Goal: Task Accomplishment & Management: Use online tool/utility

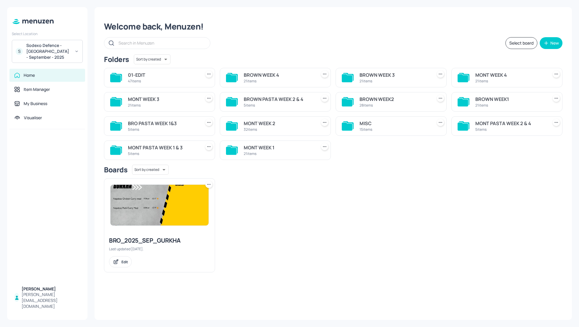
click at [297, 35] on div "Welcome back, Menuzen! Select board New Folders Sort by created id ​ 01-EDIT 47…" at bounding box center [333, 163] width 477 height 313
click at [270, 47] on div "Select board New" at bounding box center [333, 43] width 458 height 12
click at [365, 122] on div "MISC" at bounding box center [394, 123] width 70 height 7
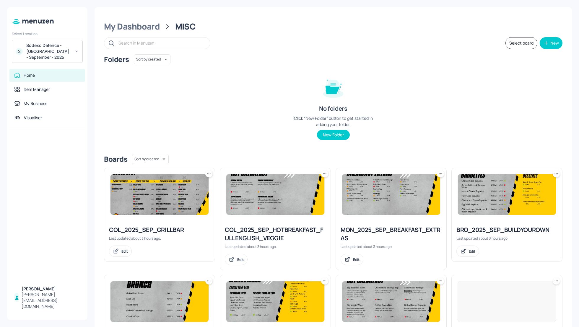
click at [449, 107] on div "Folders Sort by created id ​ No folders Click “New Folder” button to get starte…" at bounding box center [333, 101] width 458 height 95
click at [514, 43] on button "Select board" at bounding box center [521, 43] width 32 height 12
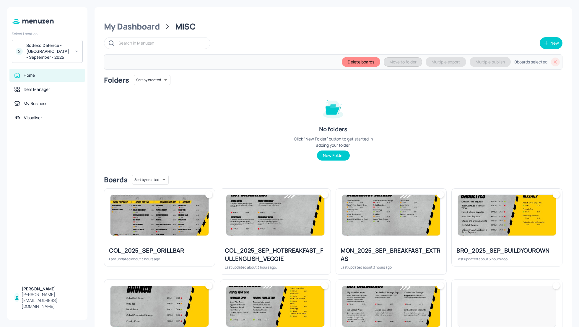
click at [157, 247] on div "COL_2025_SEP_GRILLBAR" at bounding box center [159, 251] width 101 height 8
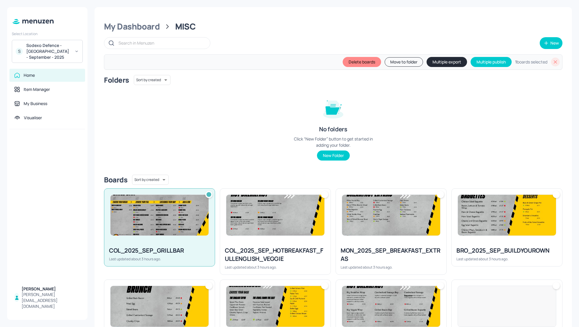
click at [256, 247] on div "COL_2025_SEP_HOTBREAKFAST_FULLENGLISH_VEGGIE" at bounding box center [275, 255] width 101 height 17
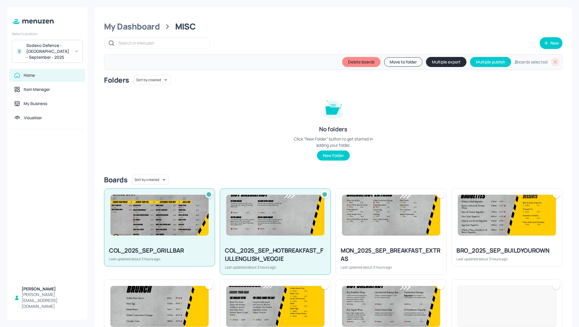
click at [379, 240] on div at bounding box center [391, 215] width 110 height 53
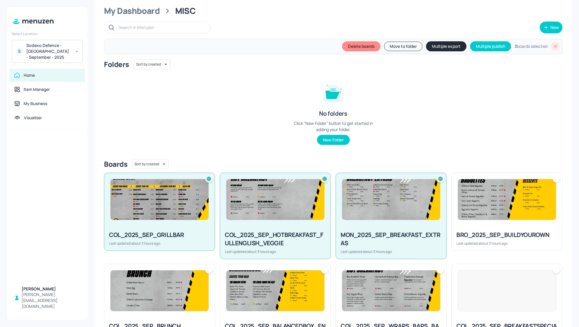
click at [481, 229] on div "BRO_2025_SEP_BUILDYOUROWN Last updated about 3 hours ago." at bounding box center [507, 238] width 110 height 25
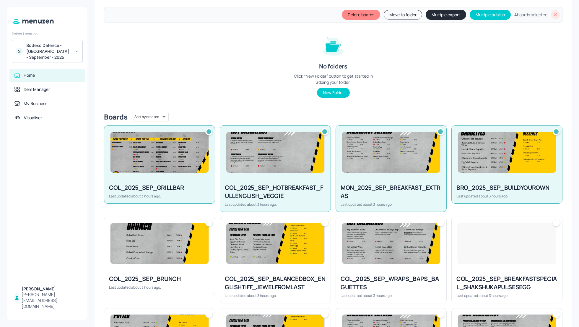
click at [174, 270] on div "COL_2025_SEP_BRUNCH Last updated about 3 hours ago." at bounding box center [159, 282] width 110 height 25
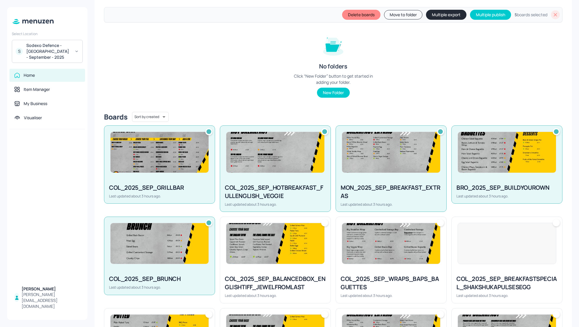
click at [296, 256] on img at bounding box center [275, 243] width 98 height 41
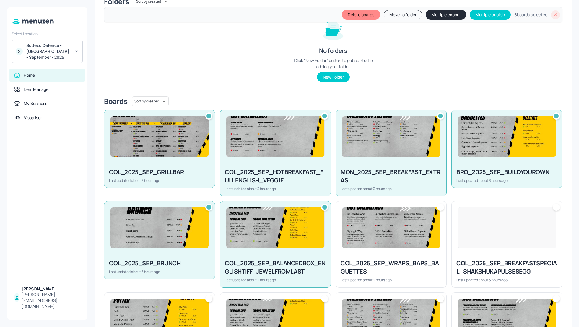
click at [373, 246] on div at bounding box center [391, 227] width 110 height 53
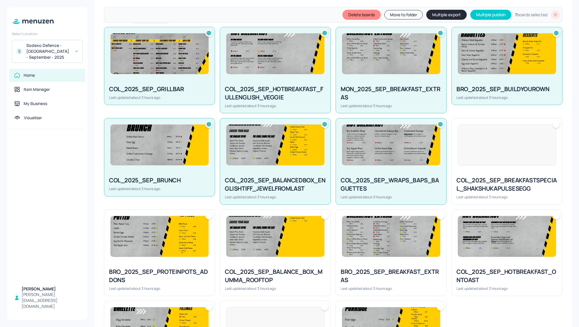
scroll to position [173, 0]
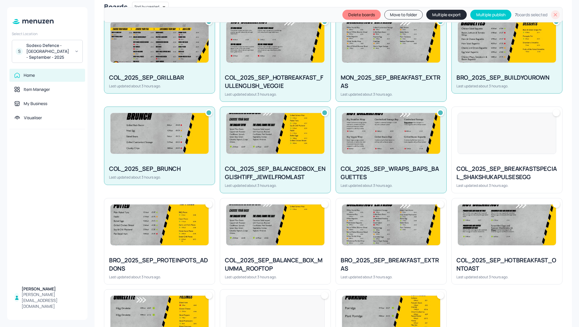
click at [183, 260] on div "BRO_2025_SEP_PROTEINPOTS_ADDONS" at bounding box center [159, 264] width 101 height 17
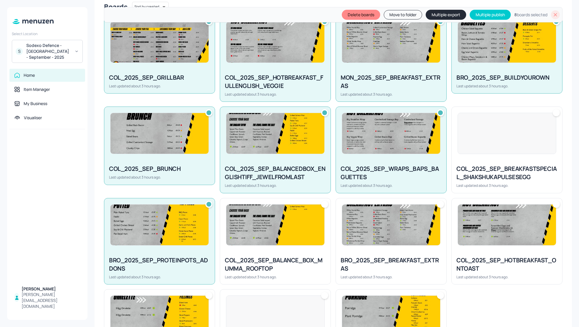
click at [289, 254] on div "COL_2025_SEP_BALANCE_BOX_MUMMA_ROOFTOP Last updated about 3 hours ago." at bounding box center [275, 268] width 110 height 33
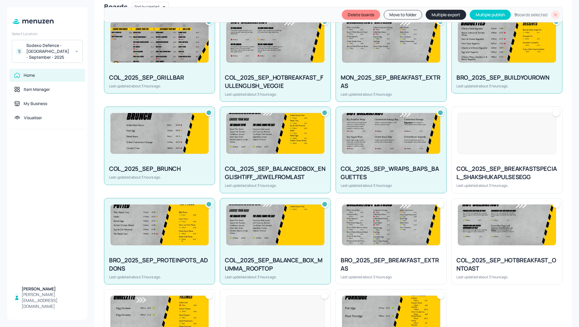
click at [390, 247] on div at bounding box center [391, 224] width 110 height 53
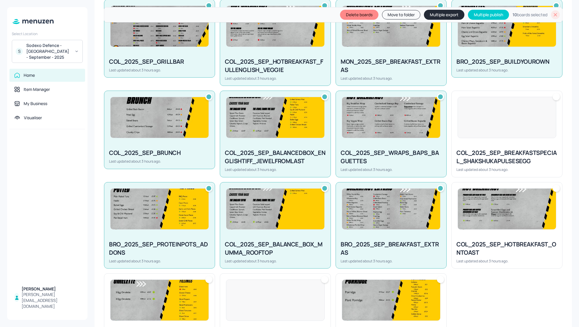
click at [488, 234] on div at bounding box center [507, 209] width 110 height 53
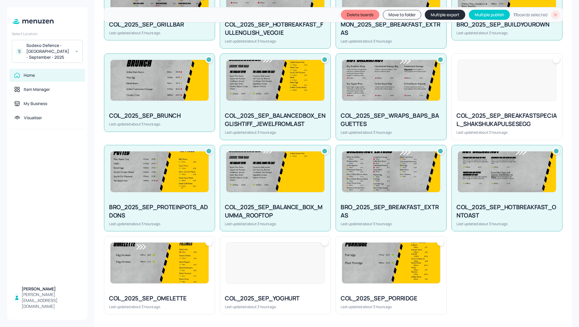
scroll to position [227, 0]
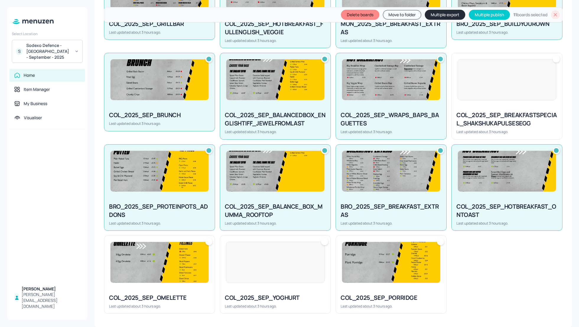
click at [160, 263] on img at bounding box center [159, 262] width 98 height 41
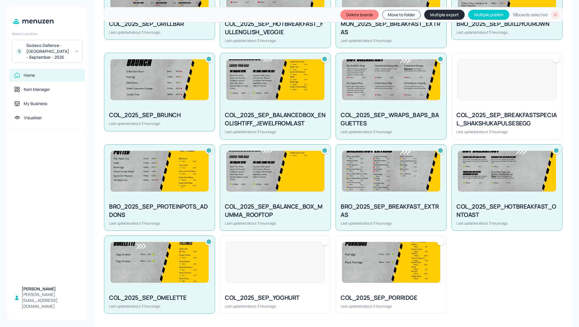
click at [279, 274] on div at bounding box center [275, 262] width 99 height 41
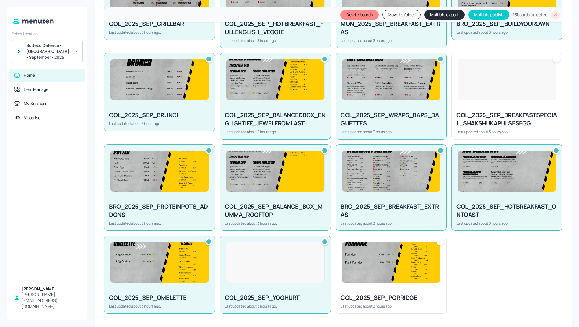
click at [390, 275] on img at bounding box center [391, 262] width 98 height 41
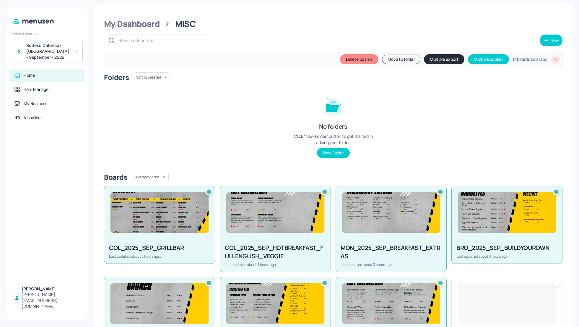
scroll to position [0, 0]
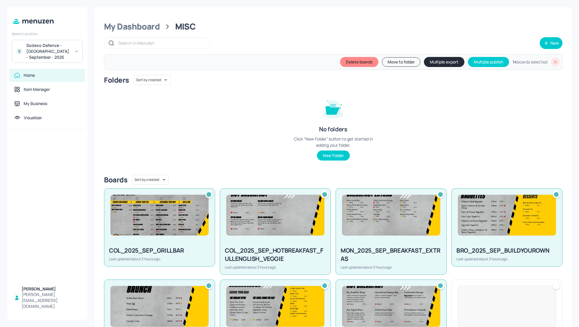
click at [440, 62] on button "Multiple export" at bounding box center [444, 62] width 40 height 10
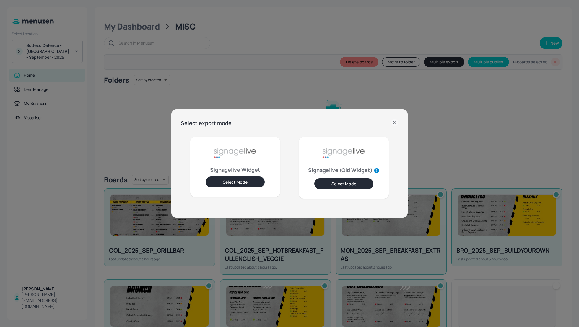
click at [246, 183] on button "Select Mode" at bounding box center [235, 182] width 59 height 11
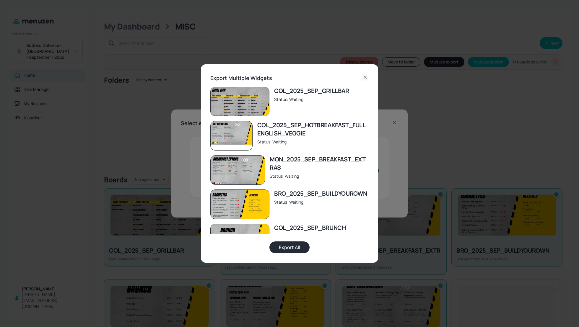
click at [295, 249] on button "Export All" at bounding box center [289, 248] width 40 height 12
